Goal: Find contact information: Find contact information

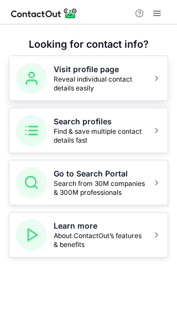
click at [148, 82] on button "Visit profile page Reveal individual contact details easily" at bounding box center [89, 77] width 160 height 45
